Goal: Information Seeking & Learning: Learn about a topic

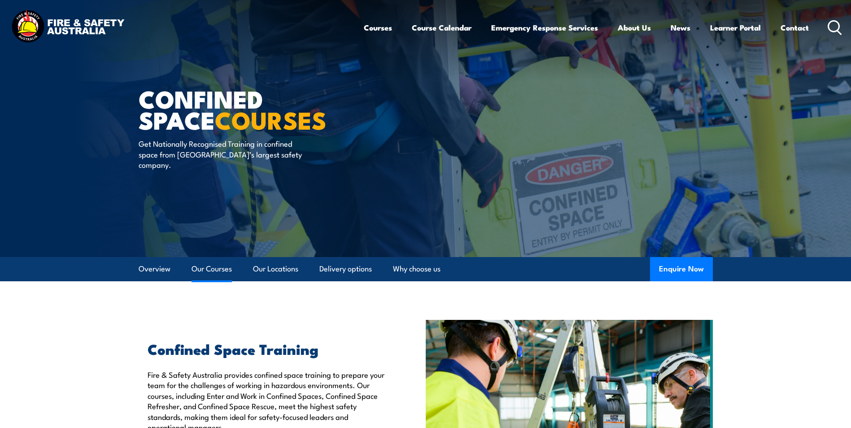
click at [211, 271] on link "Our Courses" at bounding box center [212, 269] width 40 height 24
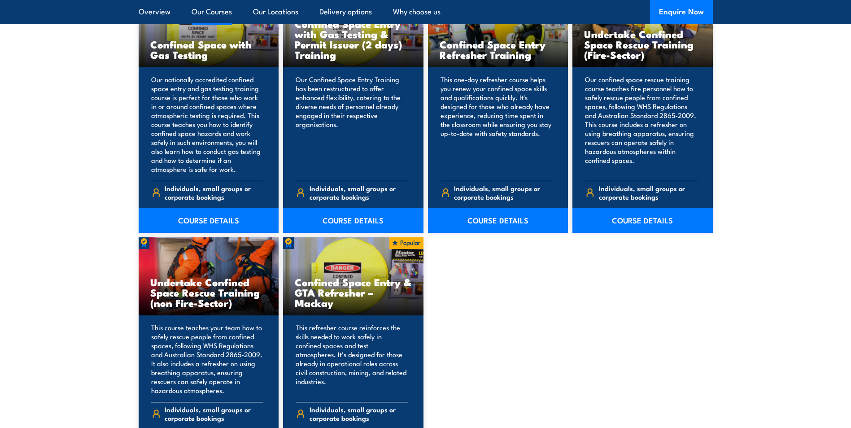
scroll to position [771, 0]
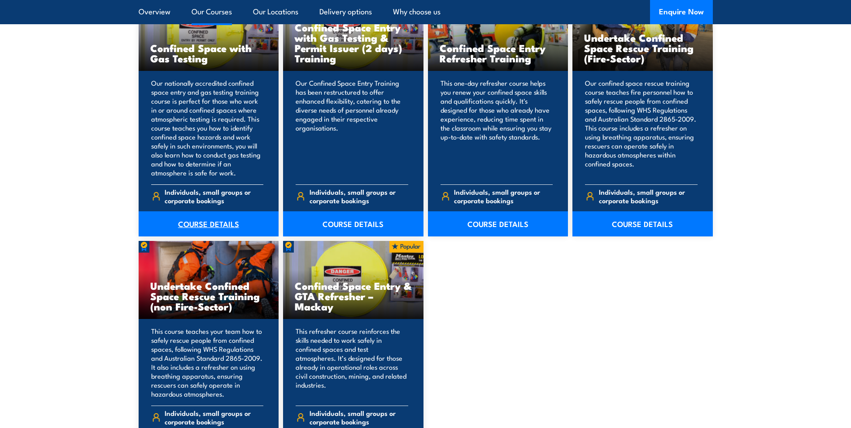
click at [206, 226] on link "COURSE DETAILS" at bounding box center [209, 223] width 140 height 25
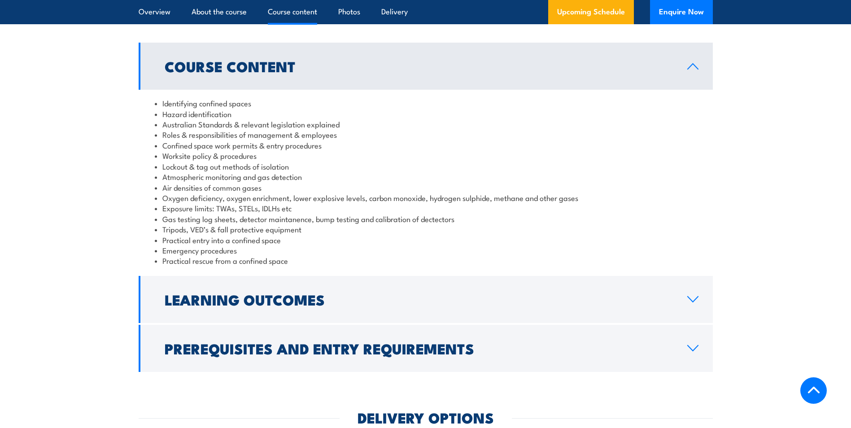
scroll to position [898, 0]
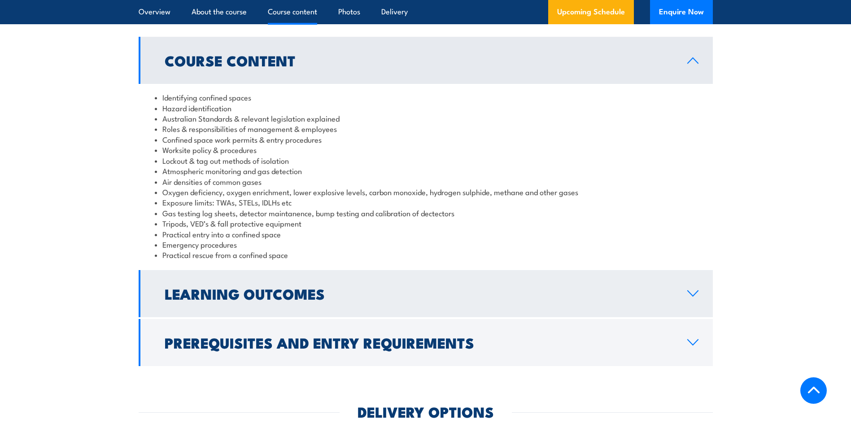
click at [239, 300] on h2 "Learning Outcomes" at bounding box center [419, 293] width 509 height 13
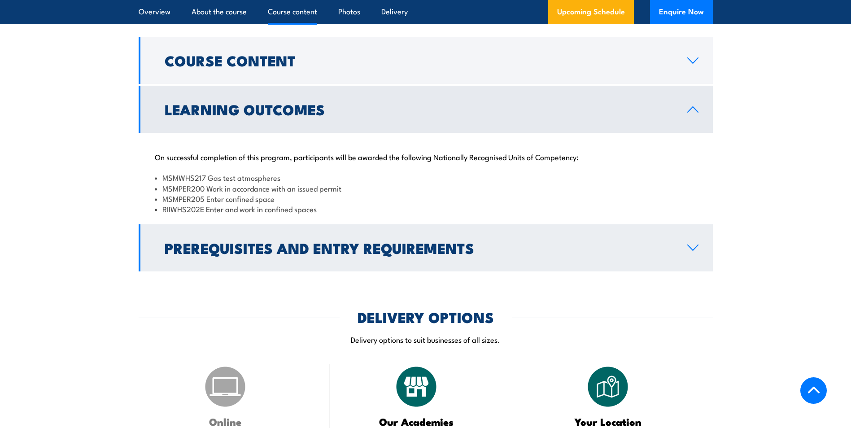
click at [249, 254] on h2 "Prerequisites and Entry Requirements" at bounding box center [419, 247] width 509 height 13
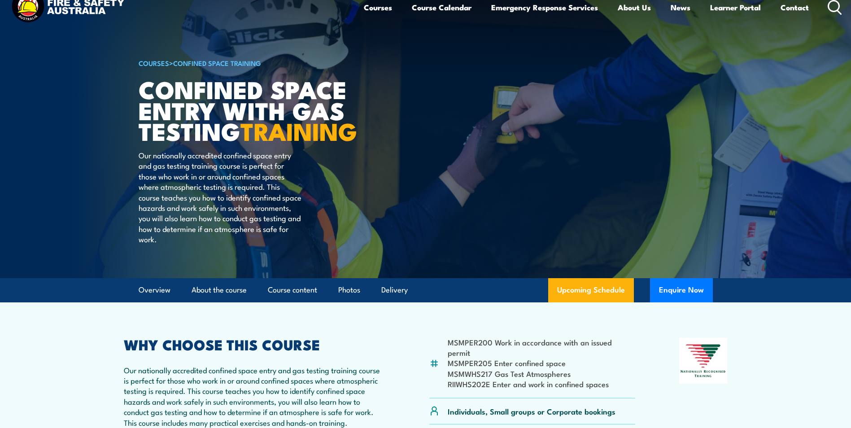
scroll to position [0, 0]
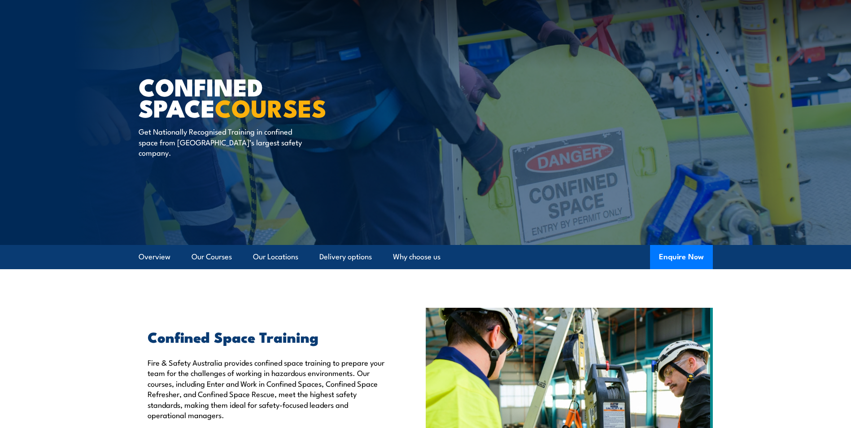
scroll to position [42, 0]
